Goal: Task Accomplishment & Management: Manage account settings

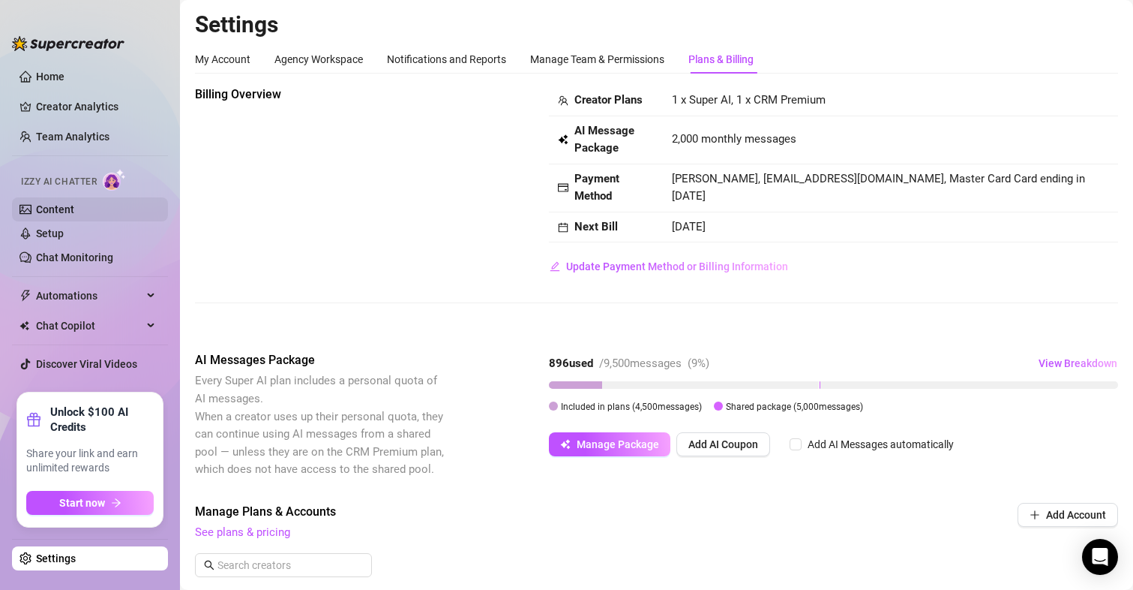
click at [46, 215] on link "Content" at bounding box center [55, 209] width 38 height 12
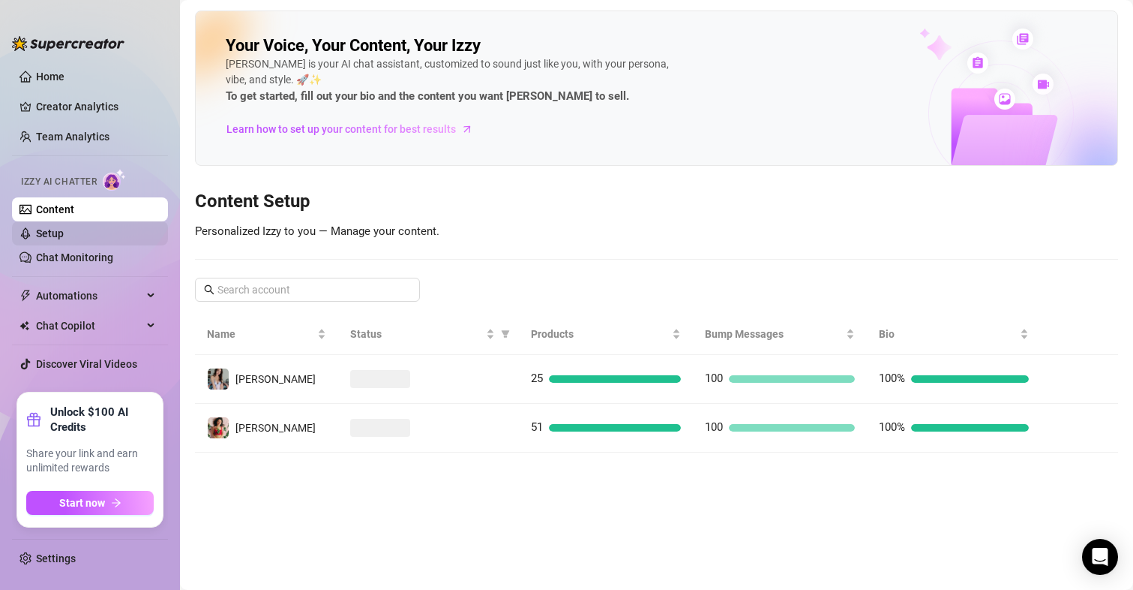
click at [38, 230] on link "Setup" at bounding box center [50, 233] width 28 height 12
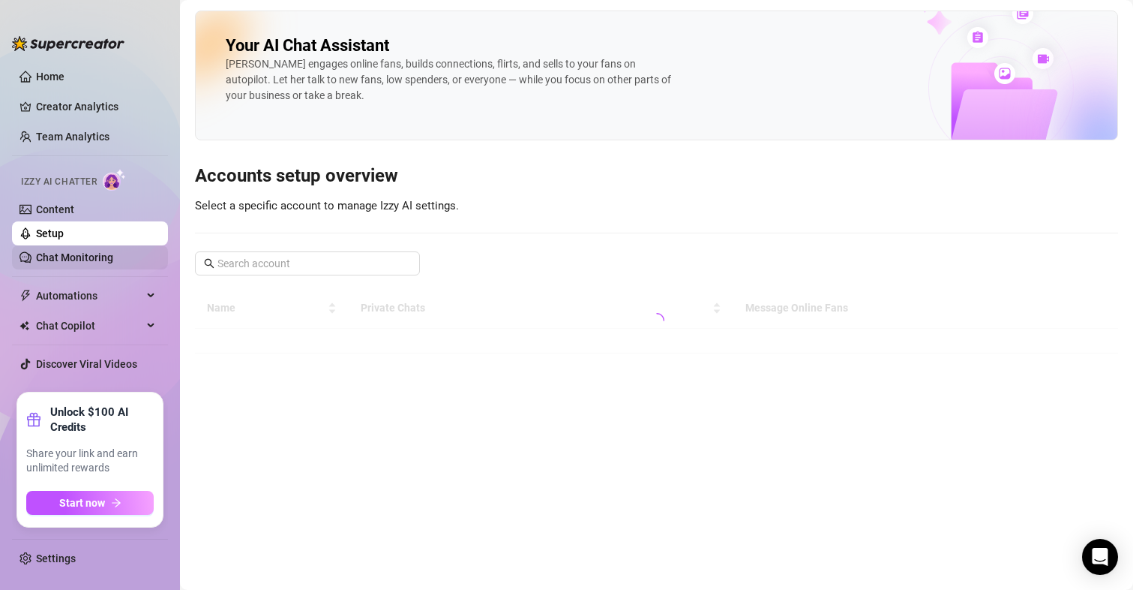
click at [82, 261] on link "Chat Monitoring" at bounding box center [74, 257] width 77 height 12
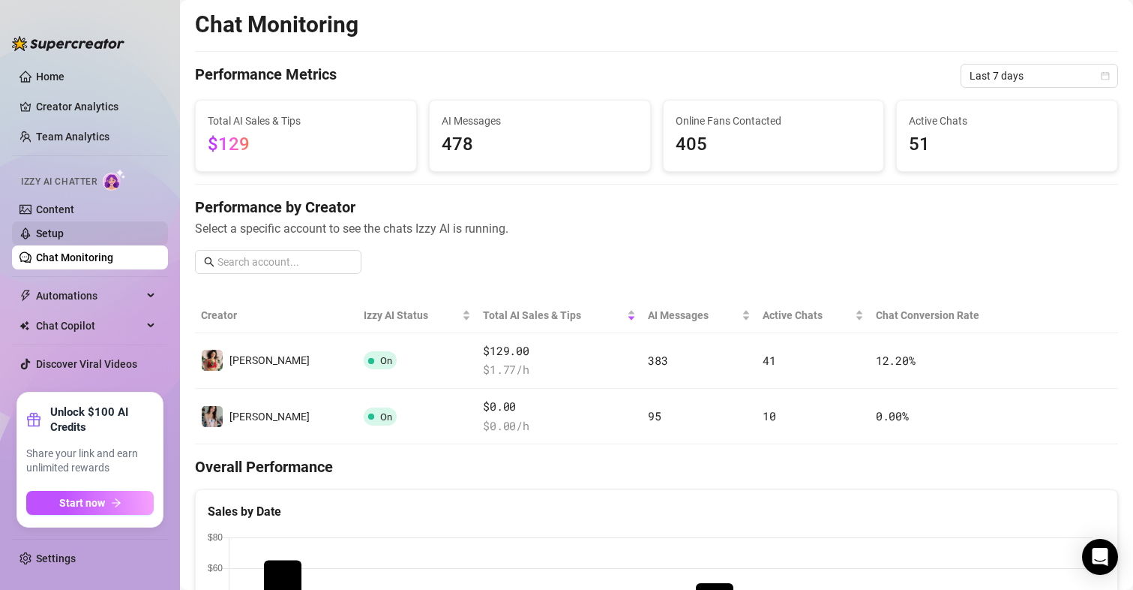
click at [64, 235] on link "Setup" at bounding box center [50, 233] width 28 height 12
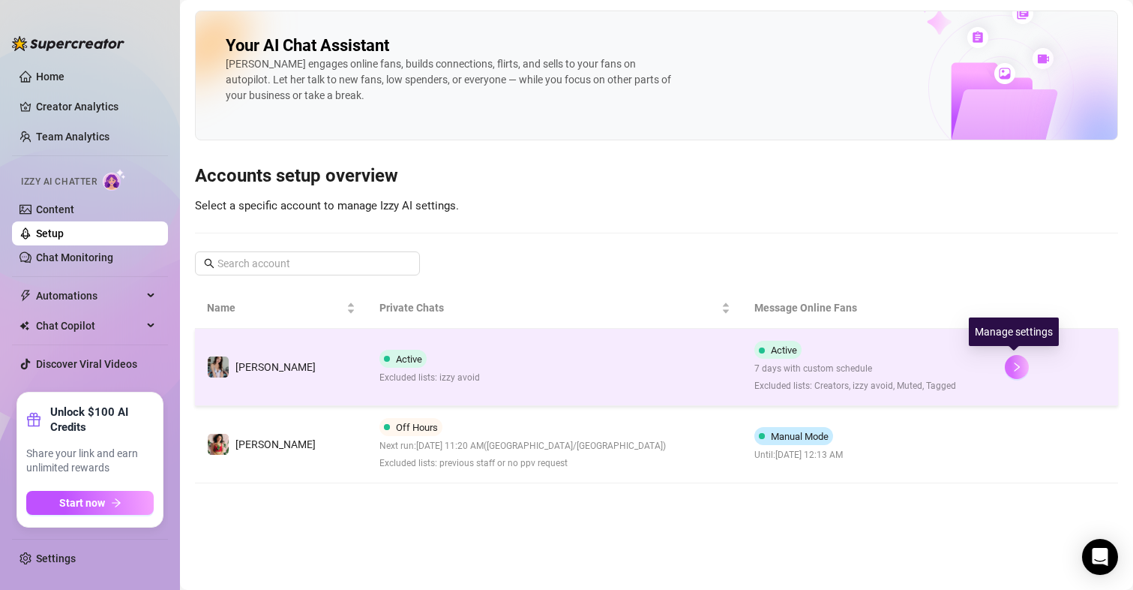
click at [1017, 365] on icon "right" at bounding box center [1017, 367] width 11 height 11
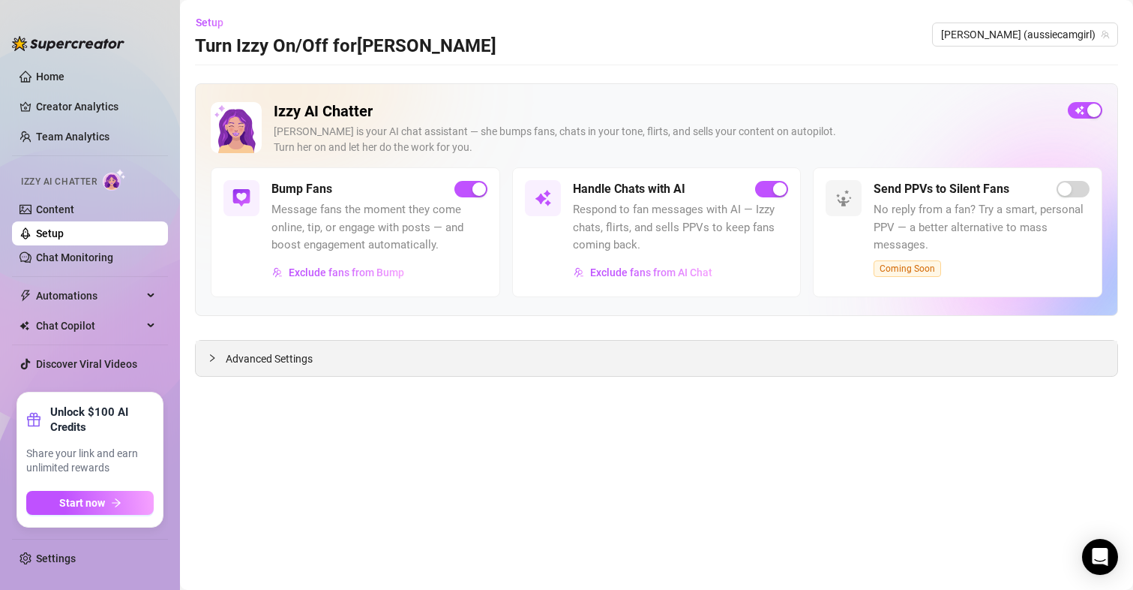
click at [272, 365] on span "Advanced Settings" at bounding box center [269, 358] width 87 height 17
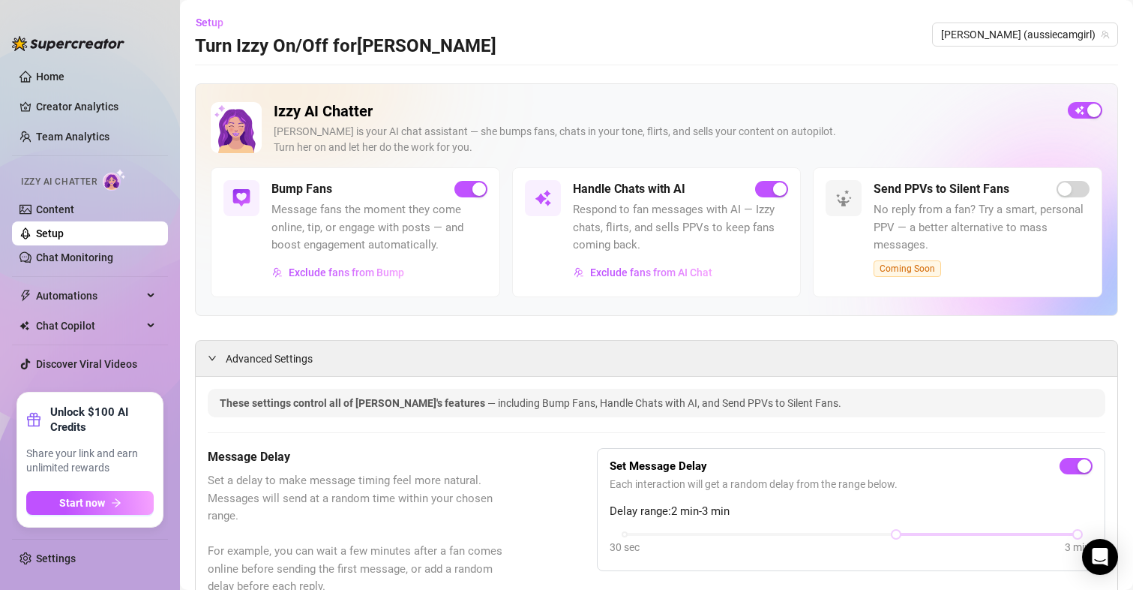
drag, startPoint x: 472, startPoint y: 418, endPoint x: 411, endPoint y: 176, distance: 249.8
click at [1035, 35] on span "[PERSON_NAME] (aussiecamgirl)" at bounding box center [1025, 34] width 168 height 23
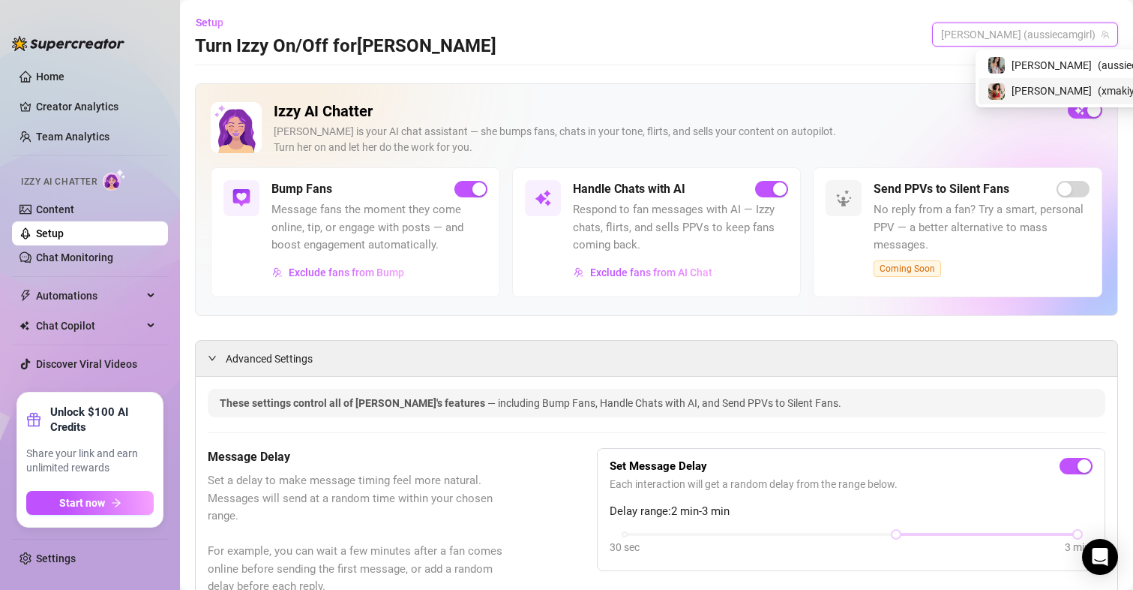
click at [1013, 85] on span "[PERSON_NAME]" at bounding box center [1052, 91] width 80 height 17
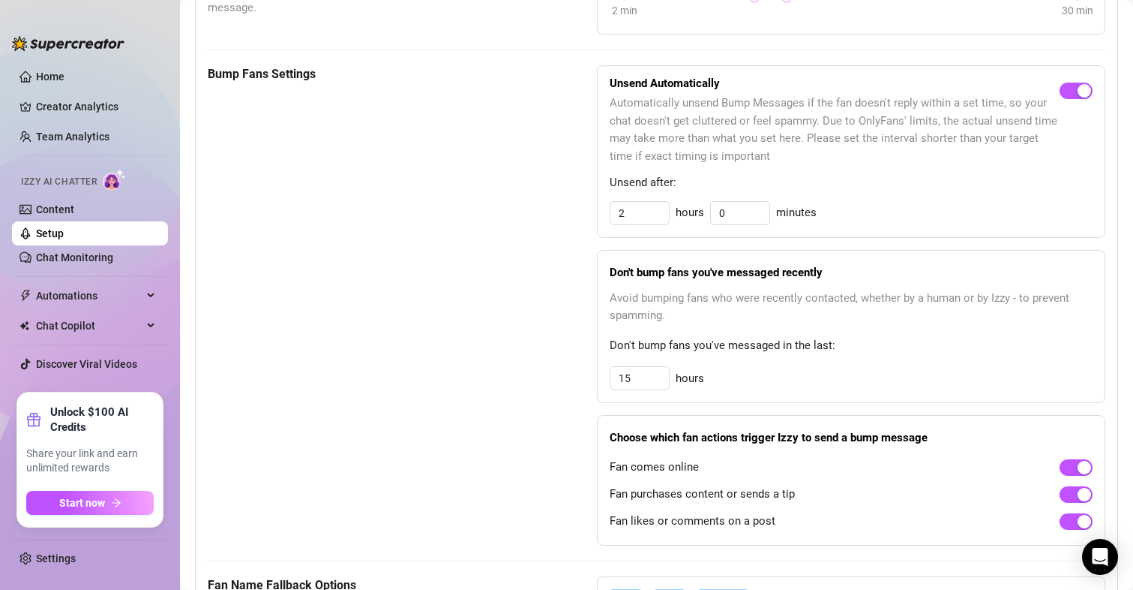
scroll to position [1755, 0]
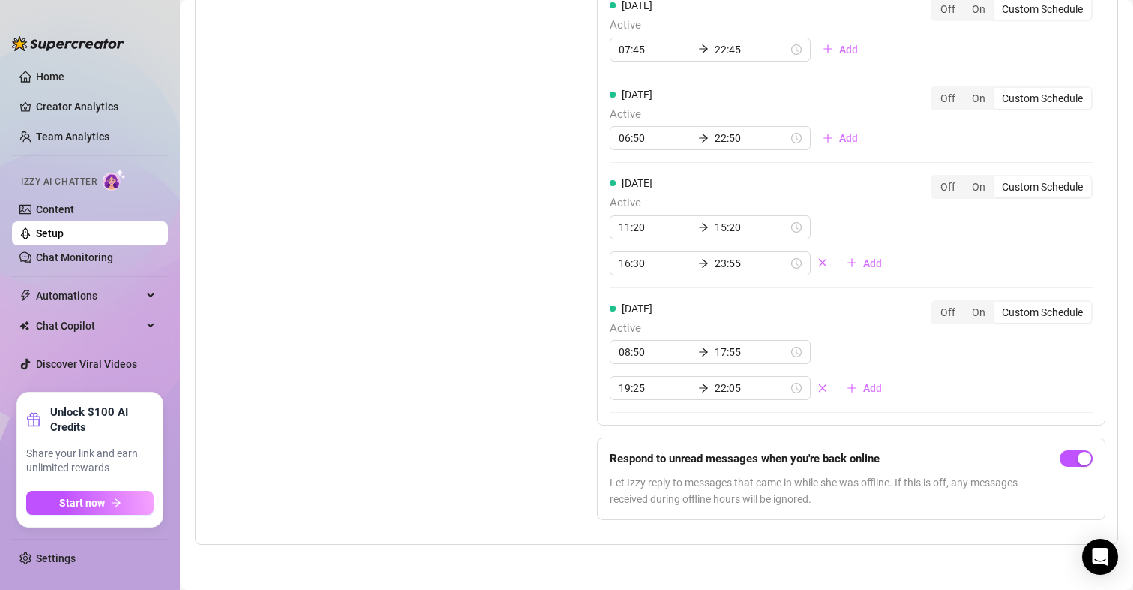
drag, startPoint x: 735, startPoint y: 64, endPoint x: 683, endPoint y: 316, distance: 257.3
